Goal: Check status

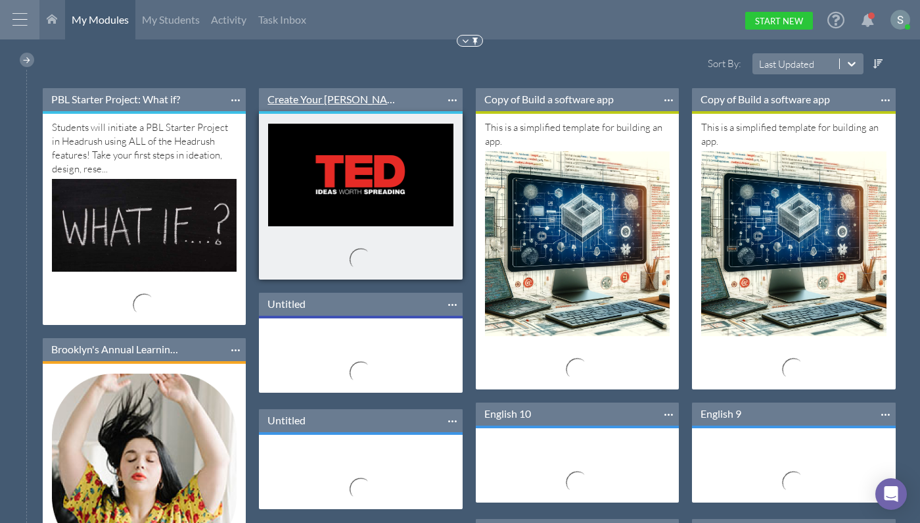
click at [341, 93] on link "Create Your [PERSON_NAME] Talk-----" at bounding box center [333, 99] width 130 height 14
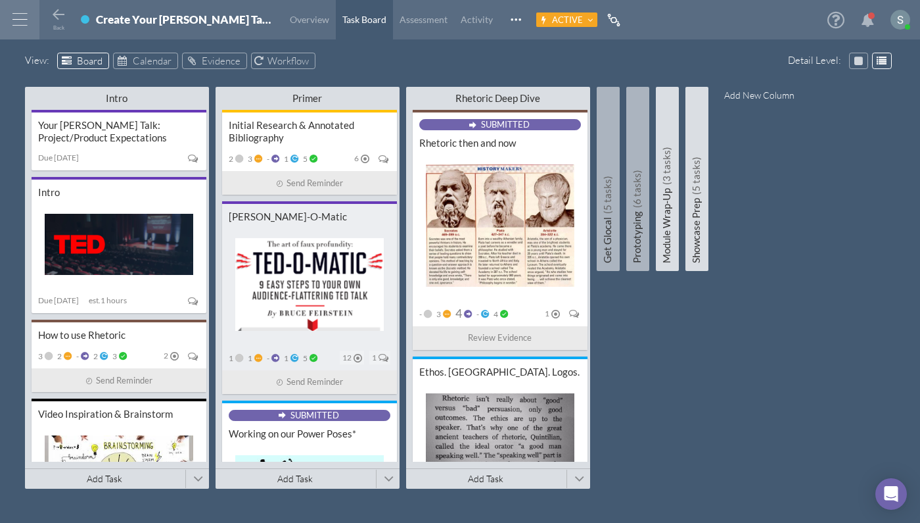
click at [299, 339] on div at bounding box center [310, 287] width 162 height 118
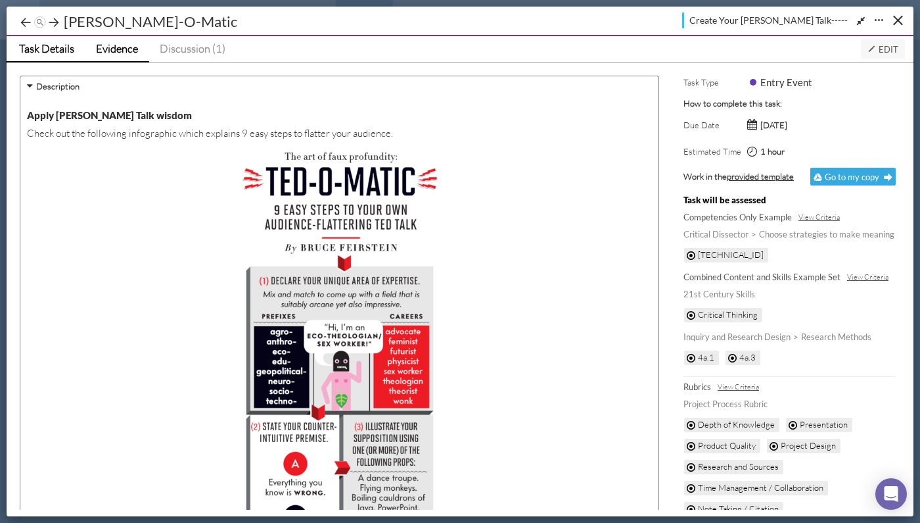
click at [135, 55] on link "Evidence" at bounding box center [117, 49] width 64 height 26
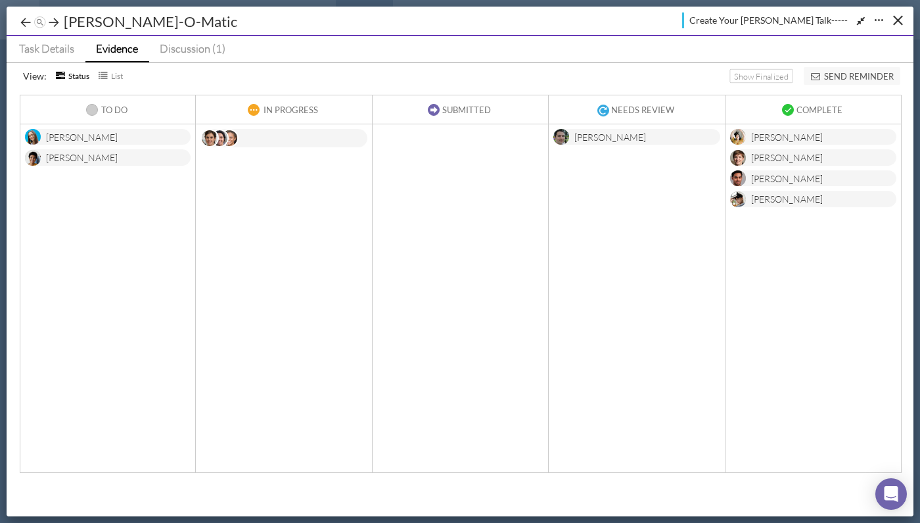
click at [114, 137] on div "[PERSON_NAME]" at bounding box center [108, 137] width 166 height 16
